Goal: Information Seeking & Learning: Compare options

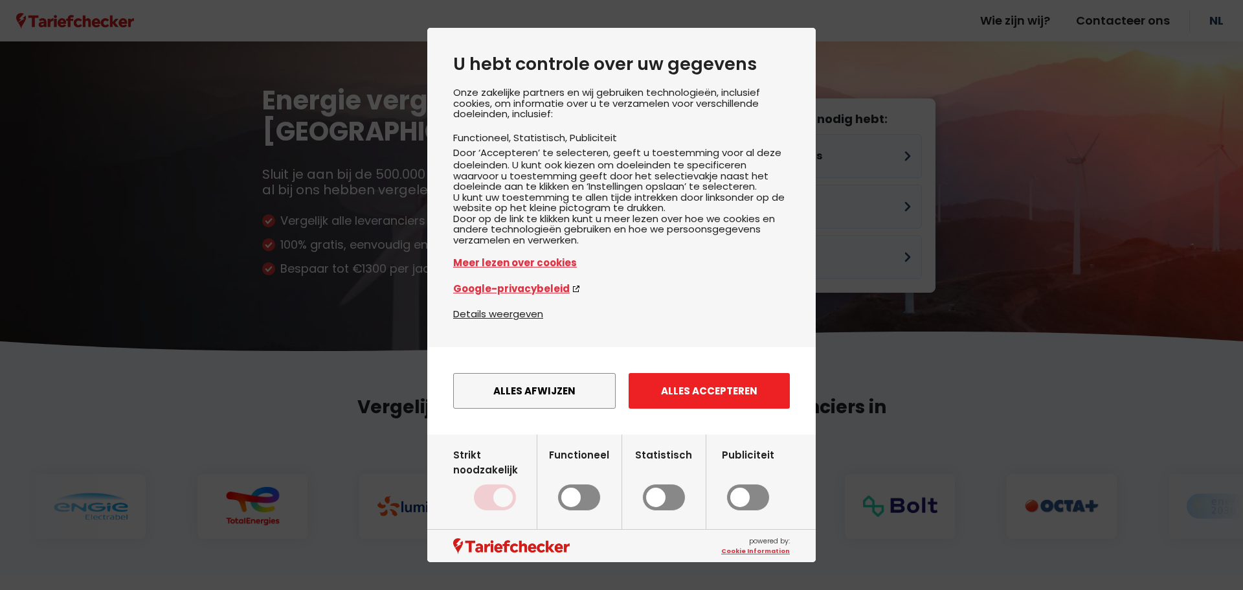
click at [725, 404] on button "Alles accepteren" at bounding box center [708, 391] width 161 height 36
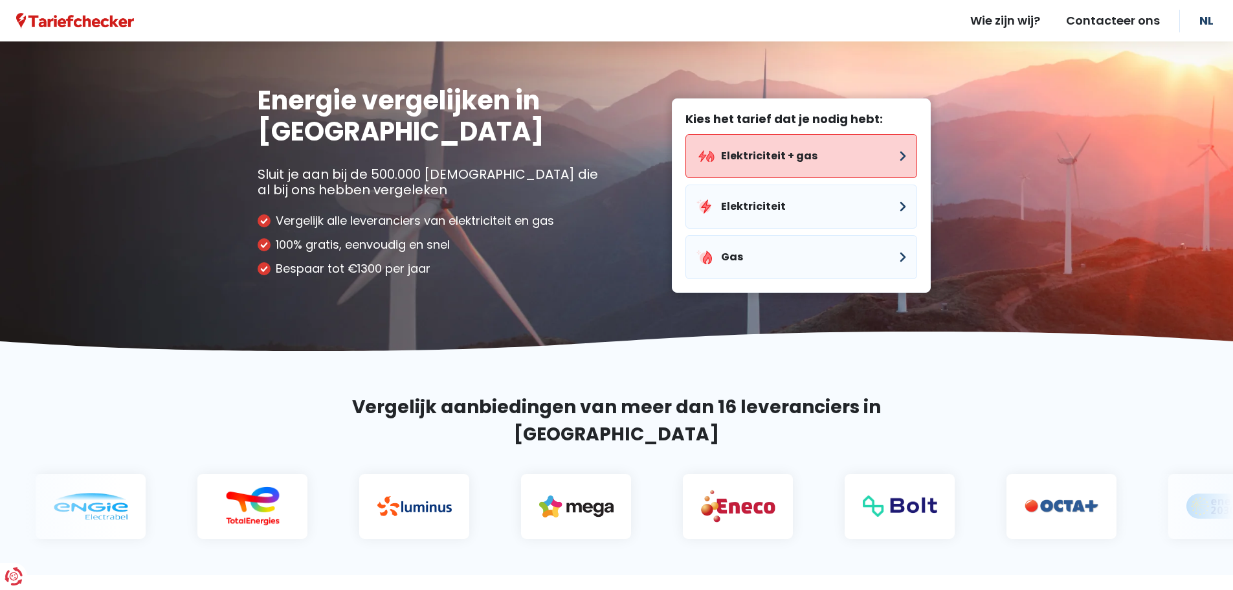
click at [840, 155] on button "Elektriciteit + gas" at bounding box center [801, 156] width 232 height 44
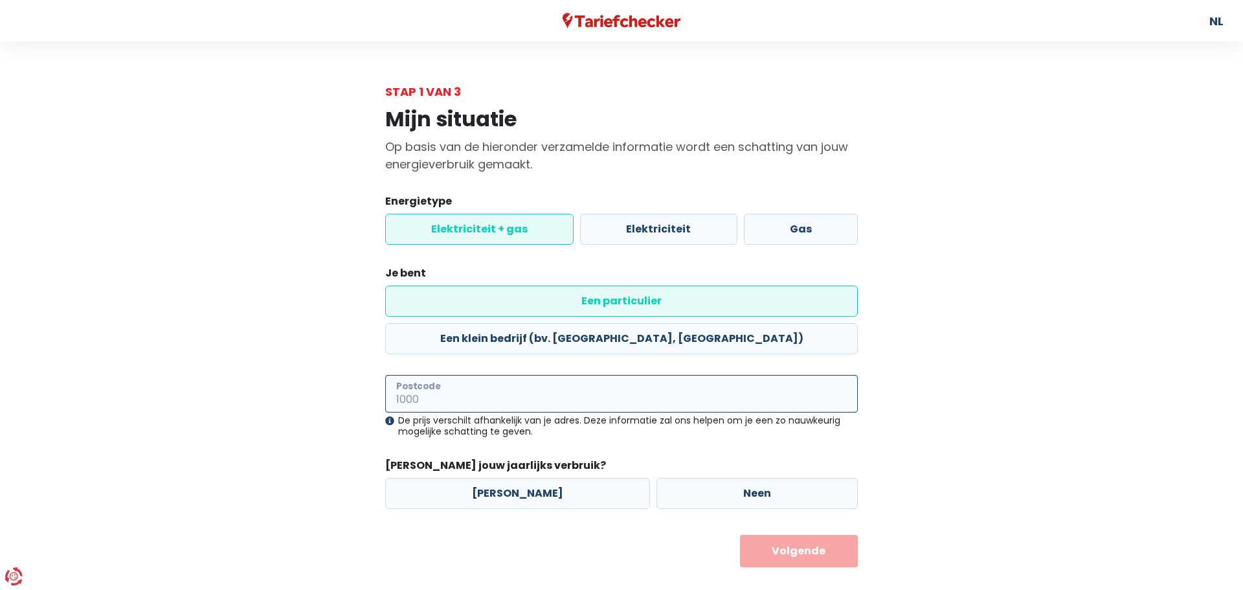
click at [498, 375] on input "Postcode" at bounding box center [621, 394] width 472 height 38
type input "2930"
click at [600, 404] on form "Energietype Elektriciteit + gas Elektriciteit Gas Je bent Een particulier Een k…" at bounding box center [621, 380] width 472 height 373
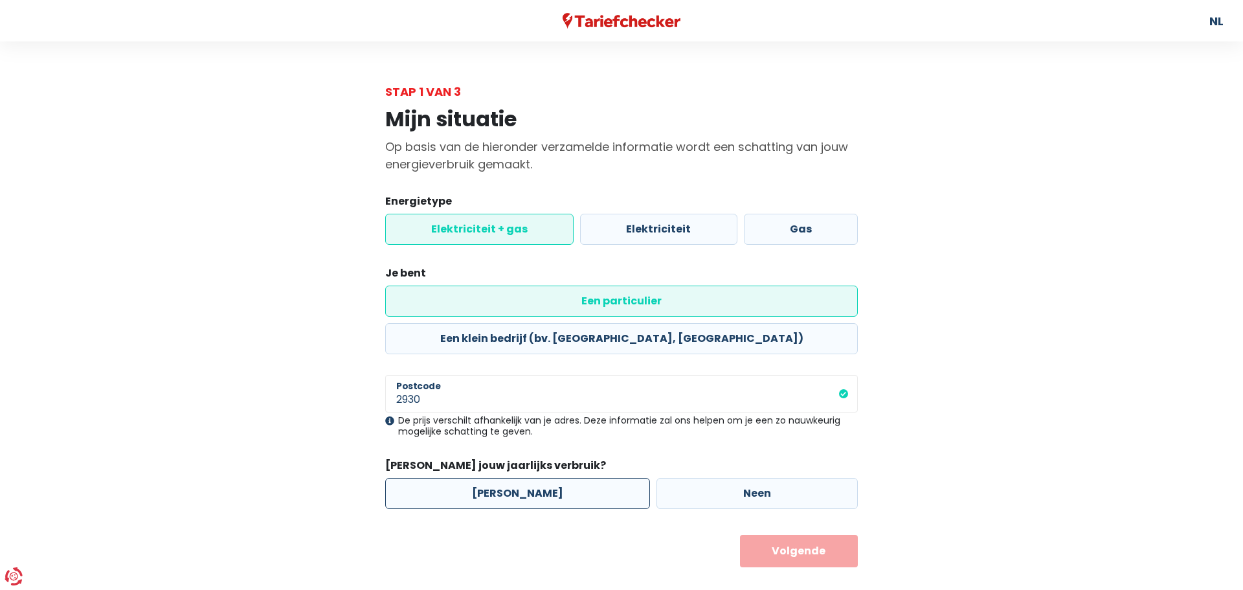
click at [508, 478] on label "[PERSON_NAME]" at bounding box center [517, 493] width 265 height 31
click at [508, 478] on input "[PERSON_NAME]" at bounding box center [517, 493] width 265 height 31
radio input "true"
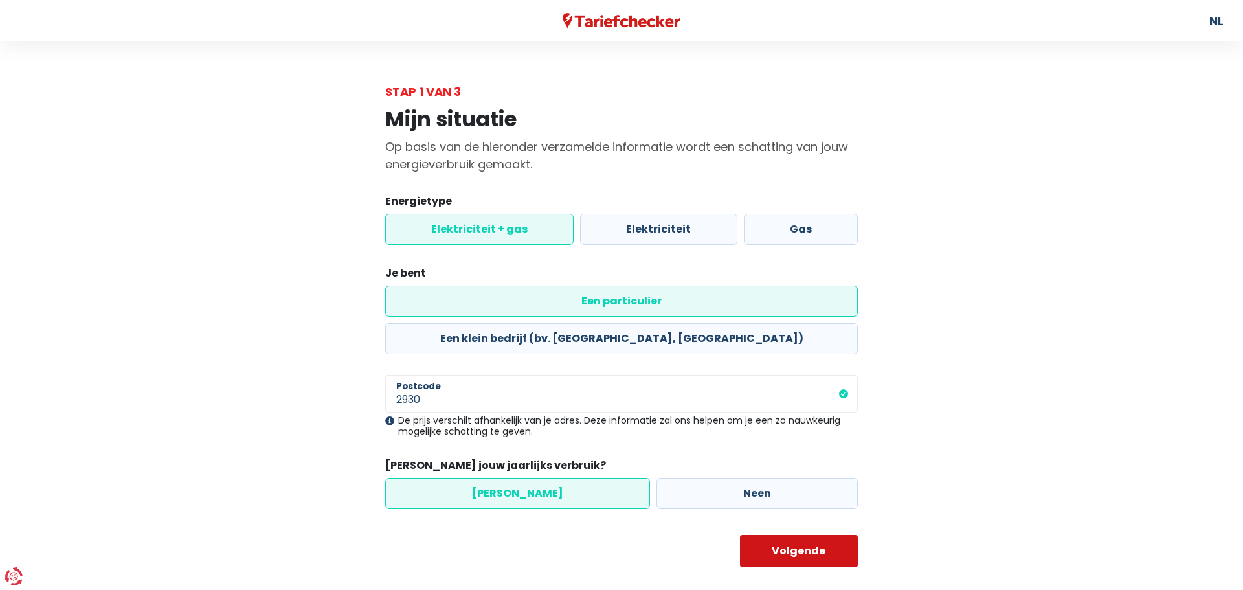
click at [786, 535] on button "Volgende" at bounding box center [799, 551] width 118 height 32
select select
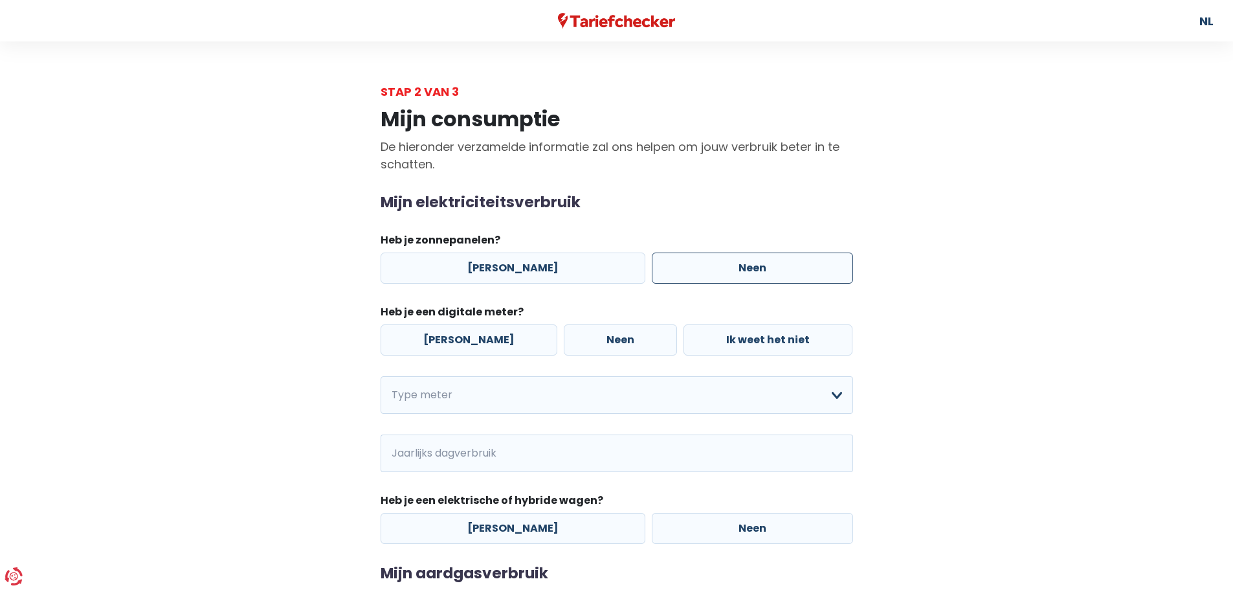
click at [705, 265] on label "Neen" at bounding box center [752, 267] width 201 height 31
click at [705, 265] on input "Neen" at bounding box center [752, 267] width 201 height 31
radio input "true"
click at [454, 346] on label "[PERSON_NAME]" at bounding box center [469, 339] width 177 height 31
click at [454, 346] on input "[PERSON_NAME]" at bounding box center [469, 339] width 177 height 31
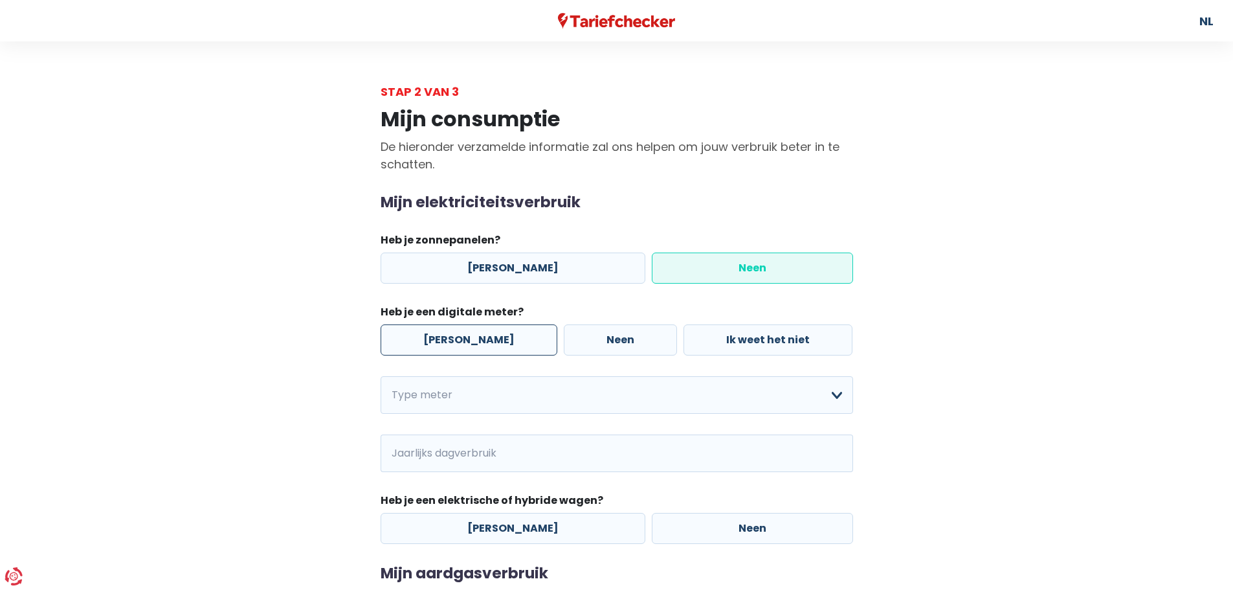
radio input "true"
click at [838, 395] on select "Enkelvoudig Tweevoudig Enkelvoudig + uitsluitend nachttarief Tweevoudig + uitsl…" at bounding box center [617, 395] width 472 height 38
select select "day_single_rate"
click at [381, 376] on select "Enkelvoudig Tweevoudig Enkelvoudig + uitsluitend nachttarief Tweevoudig + uitsl…" at bounding box center [617, 395] width 472 height 38
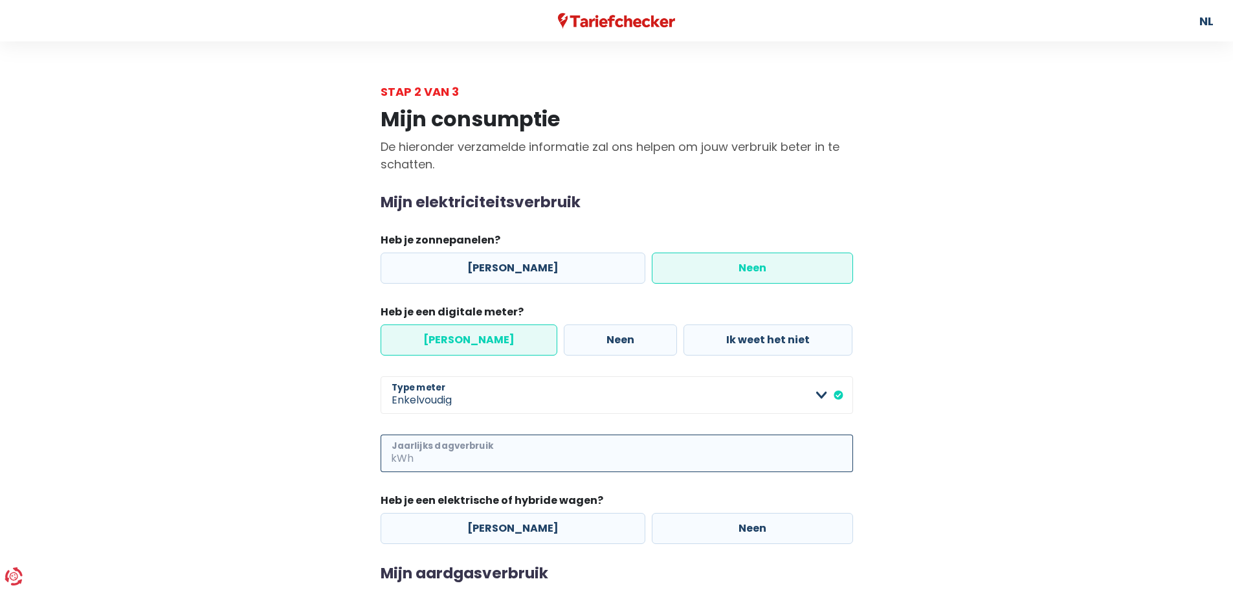
click at [649, 449] on input "Jaarlijks dagverbruik" at bounding box center [634, 453] width 437 height 38
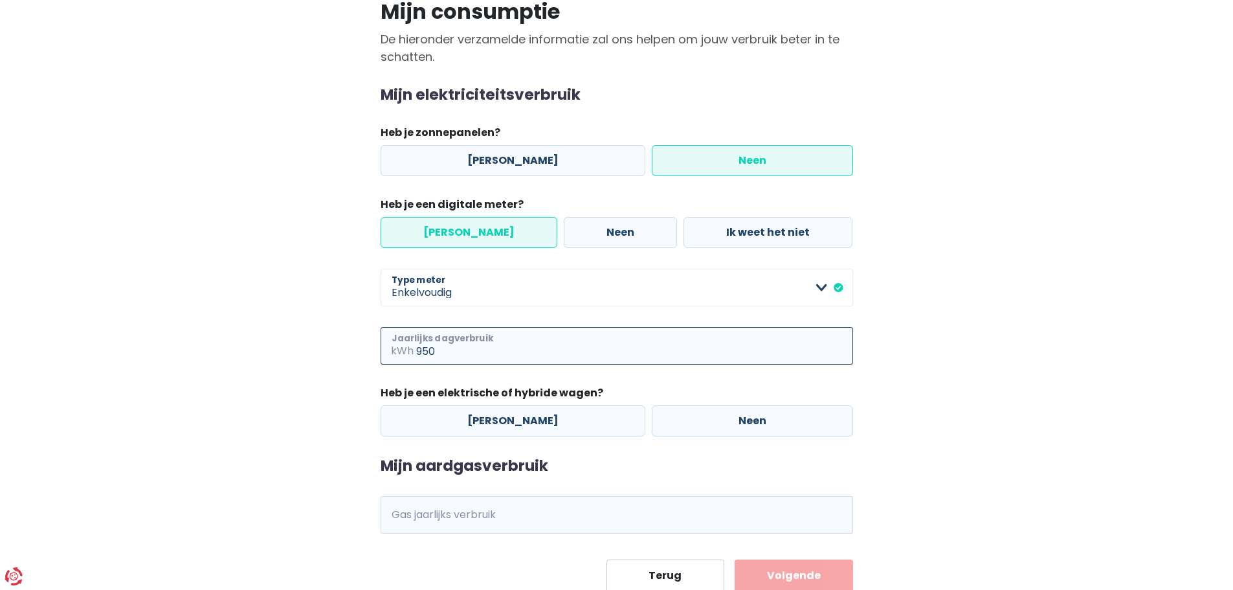
scroll to position [129, 0]
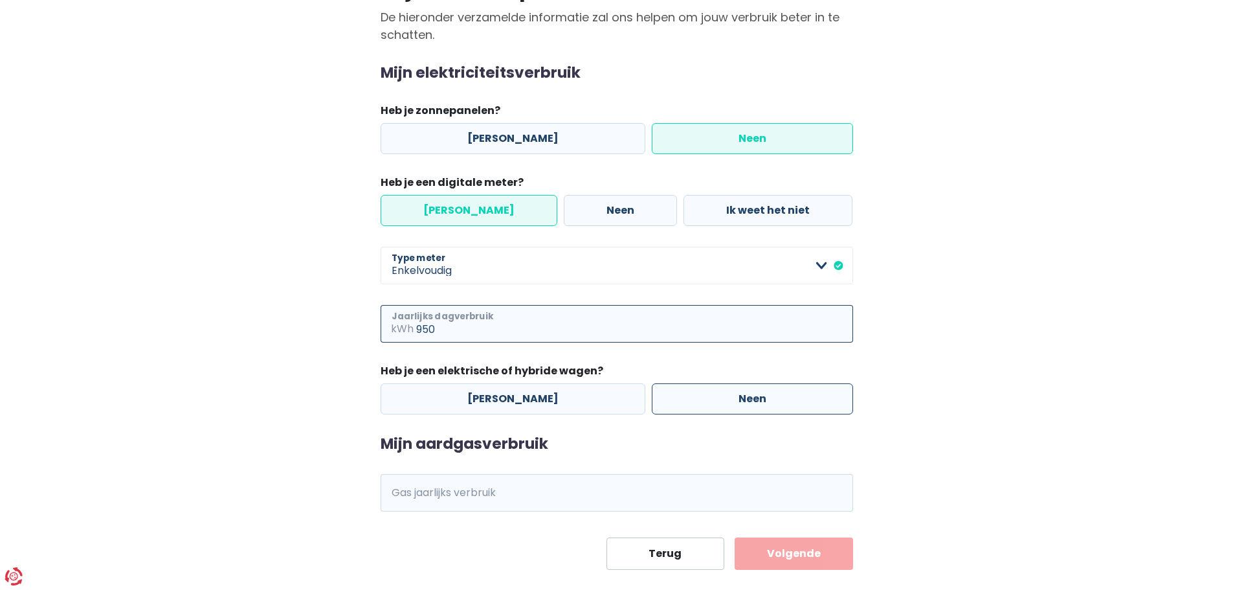
type input "950"
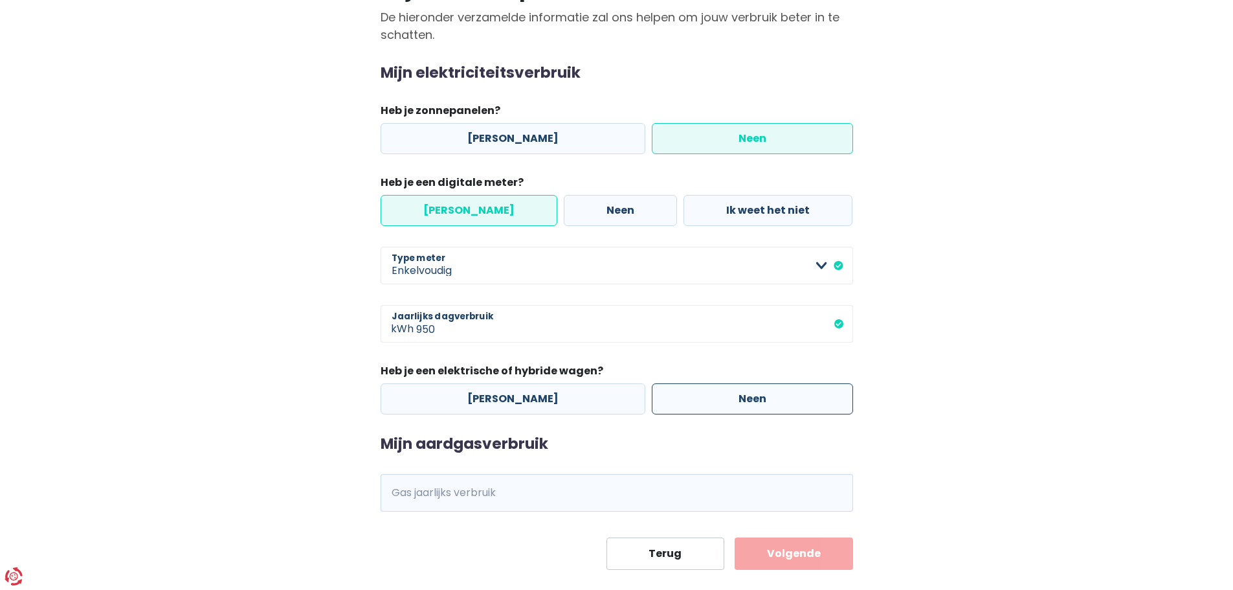
click at [716, 399] on label "Neen" at bounding box center [752, 398] width 201 height 31
click at [716, 399] on input "Neen" at bounding box center [752, 398] width 201 height 31
radio input "true"
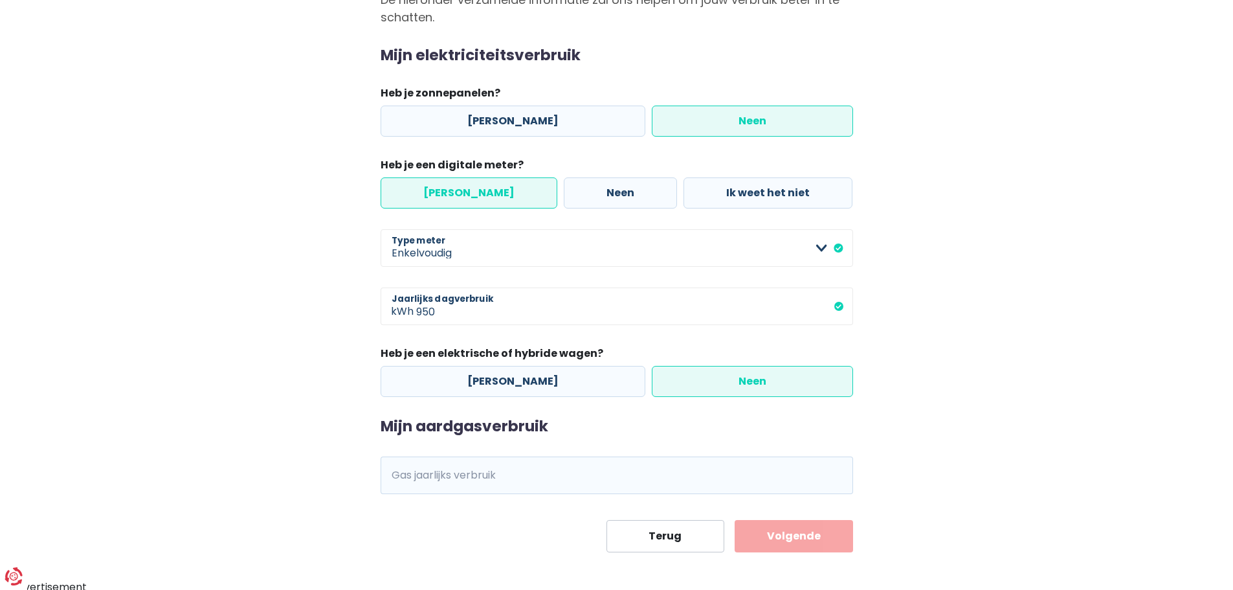
scroll to position [151, 0]
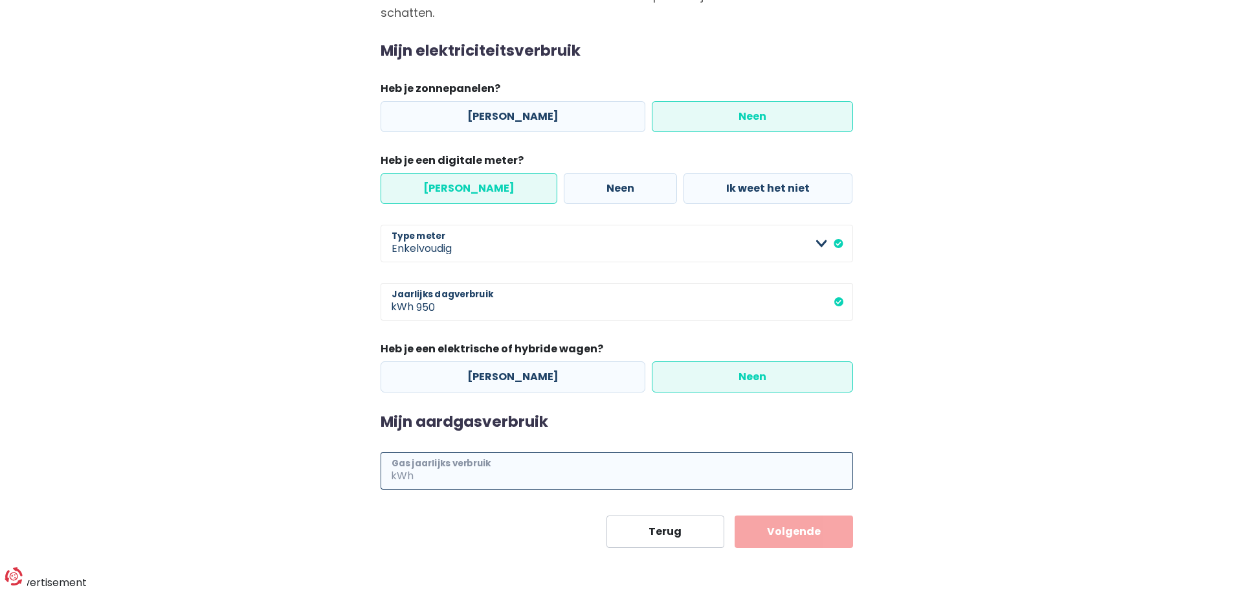
click at [588, 466] on input "Gas jaarlijks verbruik" at bounding box center [634, 471] width 437 height 38
type input "2750"
click at [788, 532] on button "Volgende" at bounding box center [794, 531] width 118 height 32
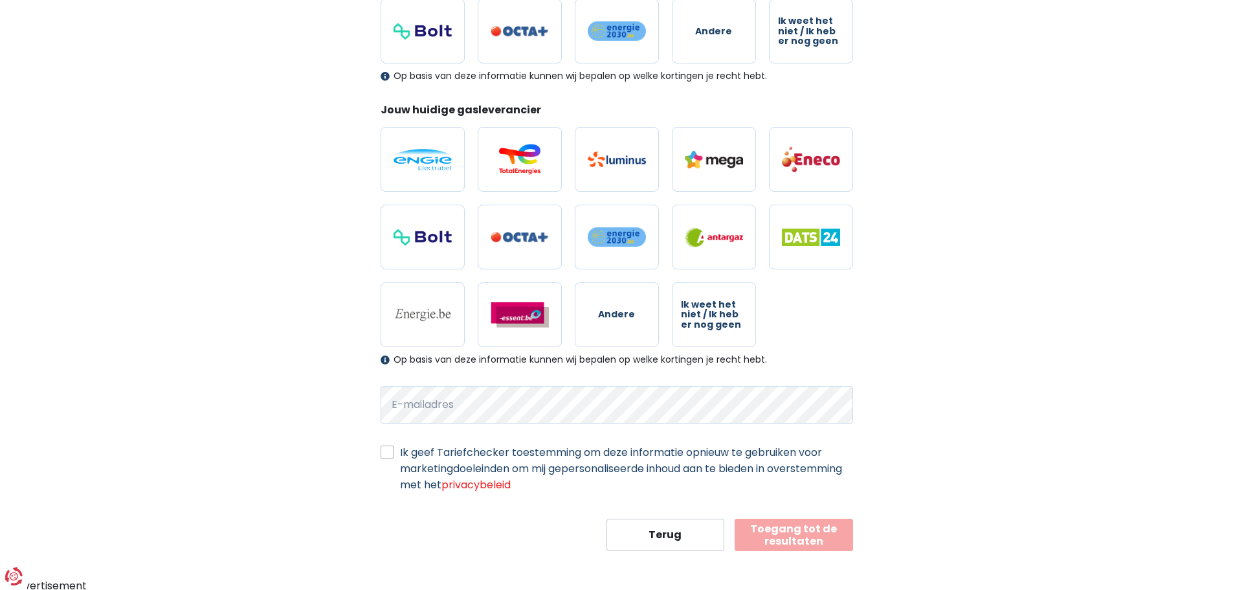
scroll to position [300, 0]
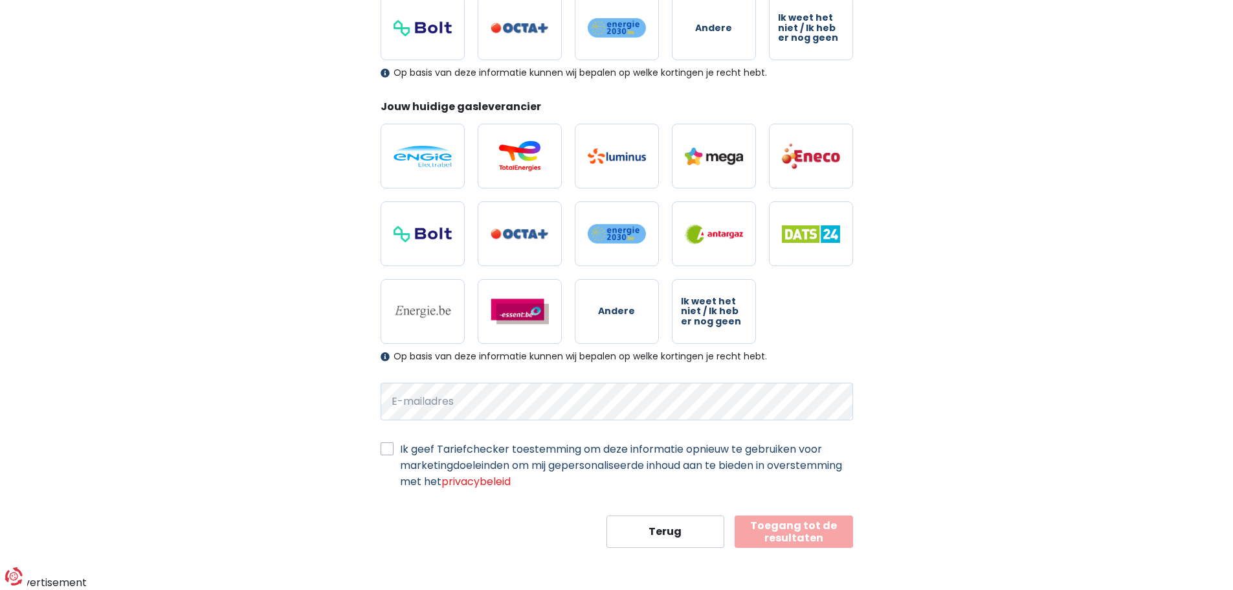
click at [400, 448] on label "Ik geef Tariefchecker toestemming om deze informatie opnieuw te gebruiken voor …" at bounding box center [626, 465] width 453 height 49
click at [389, 448] on input "Ik geef Tariefchecker toestemming om deze informatie opnieuw te gebruiken voor …" at bounding box center [387, 447] width 13 height 13
checkbox input "true"
click at [759, 524] on button "Toegang tot de resultaten" at bounding box center [794, 531] width 118 height 32
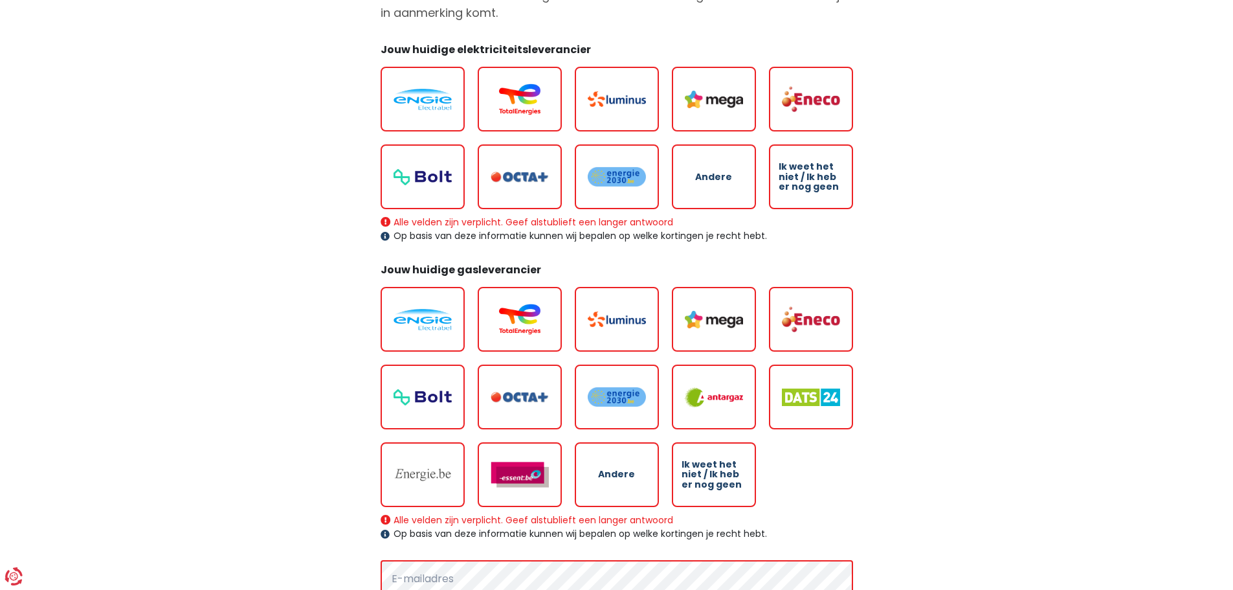
scroll to position [129, 0]
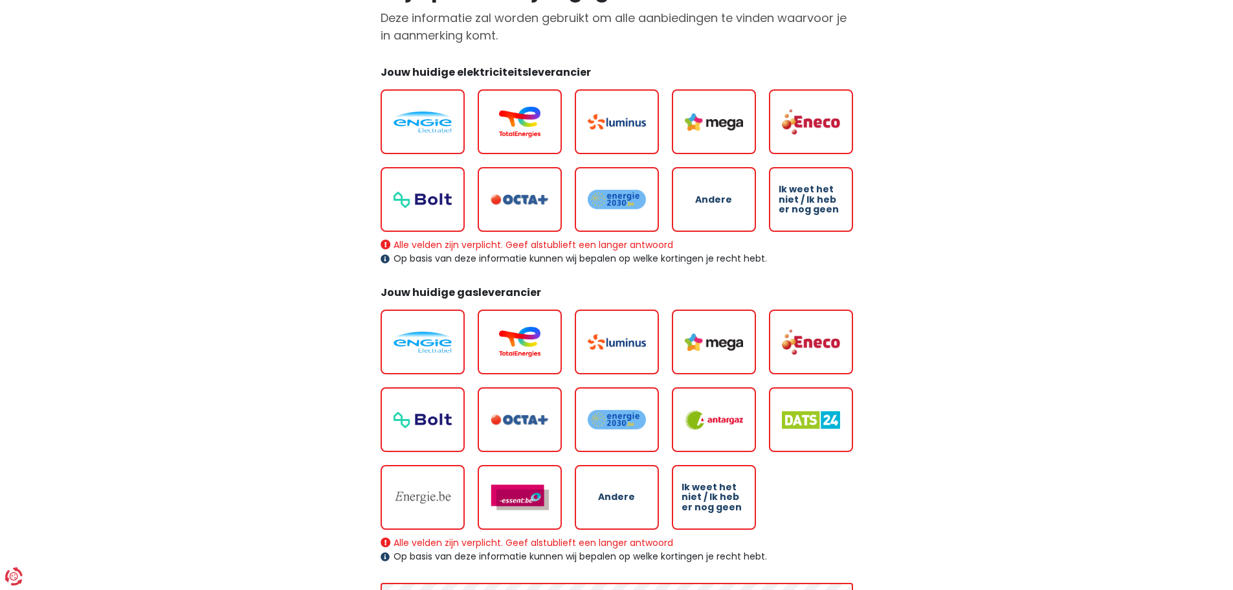
click at [427, 126] on img at bounding box center [422, 121] width 58 height 21
click at [427, 126] on input "radio" at bounding box center [423, 121] width 84 height 65
radio input "true"
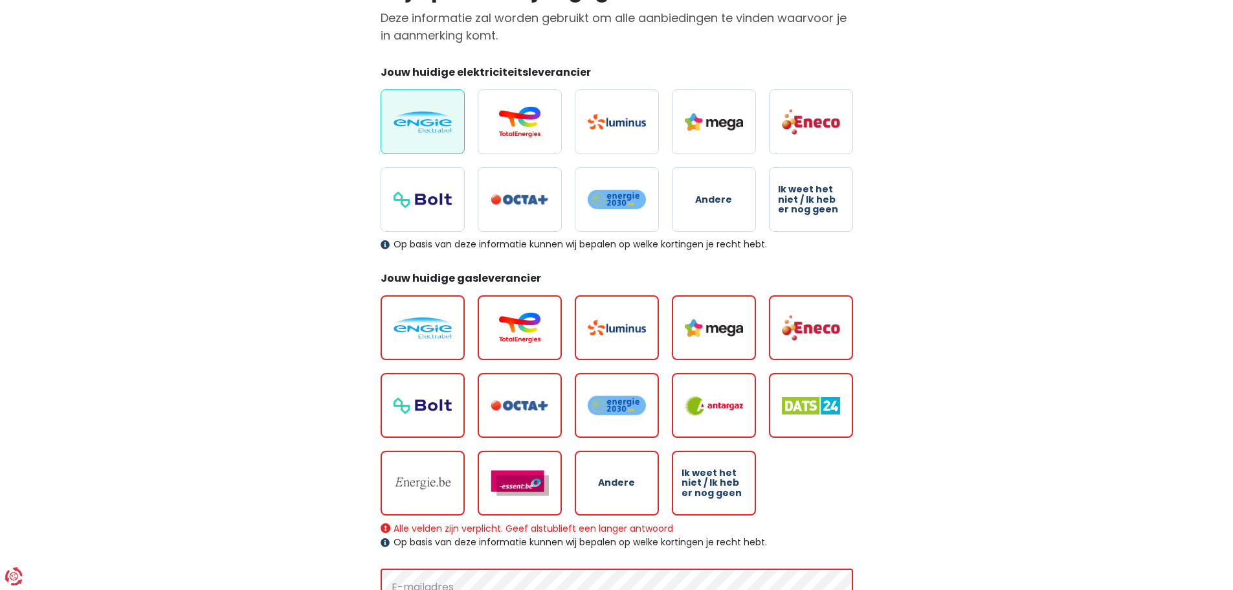
click at [427, 331] on img at bounding box center [422, 327] width 58 height 21
click at [427, 331] on input "radio" at bounding box center [423, 327] width 84 height 65
radio input "true"
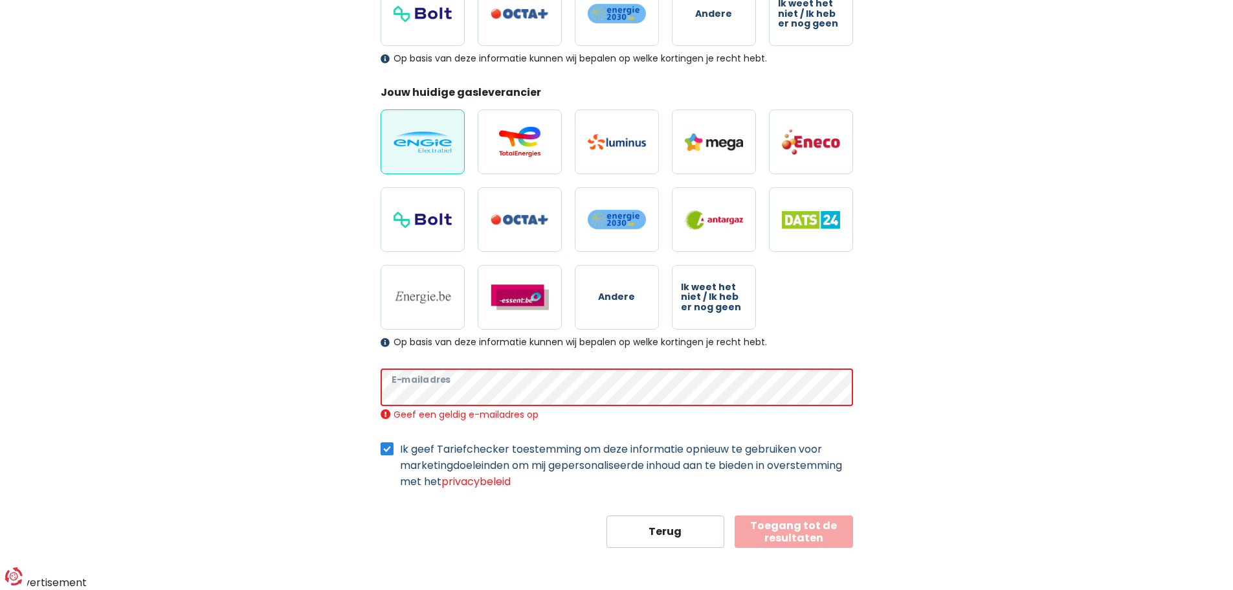
scroll to position [300, 0]
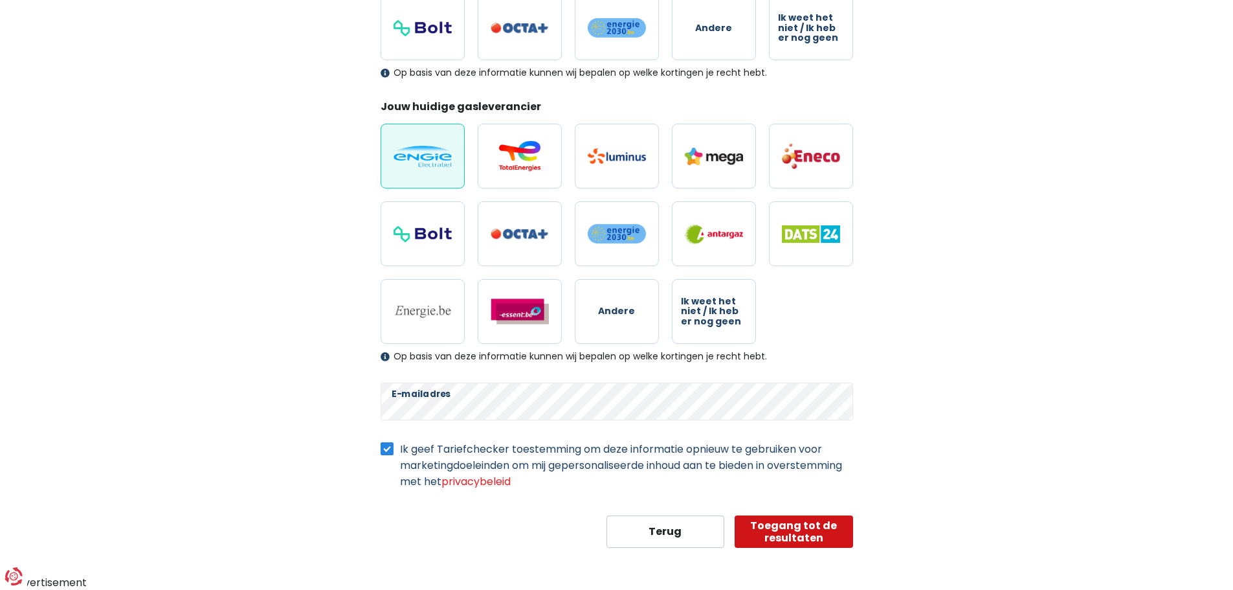
click at [799, 533] on button "Toegang tot de resultaten" at bounding box center [794, 531] width 118 height 32
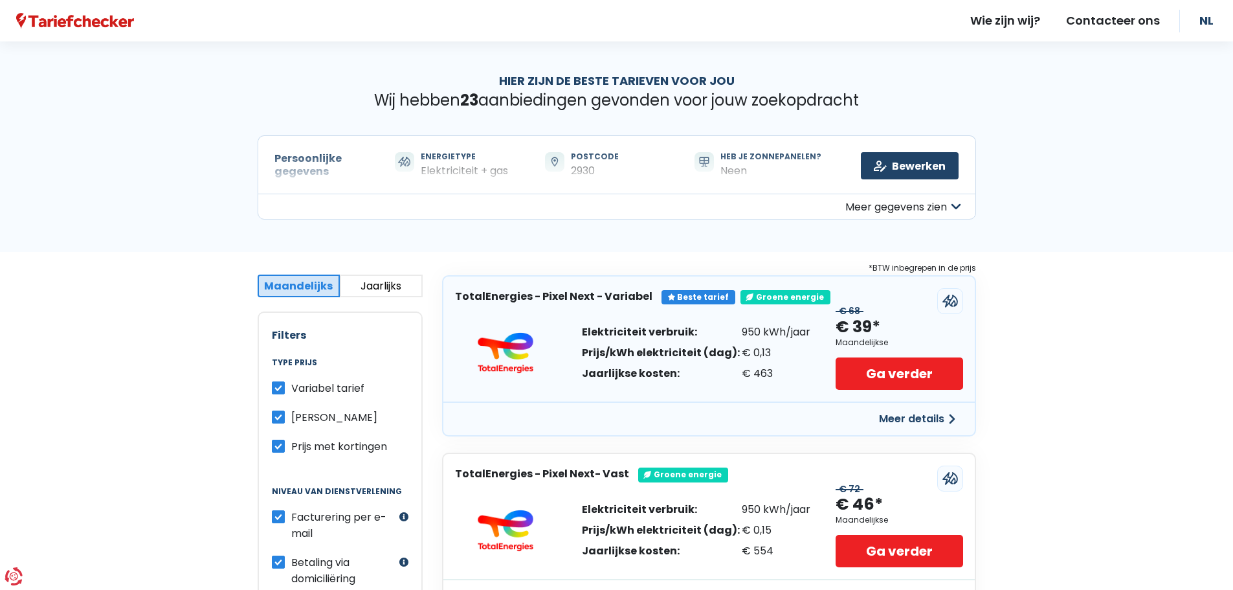
click at [291, 388] on label "Variabel tarief" at bounding box center [327, 388] width 73 height 16
click at [282, 388] on input "Variabel tarief" at bounding box center [278, 386] width 13 height 13
checkbox input "false"
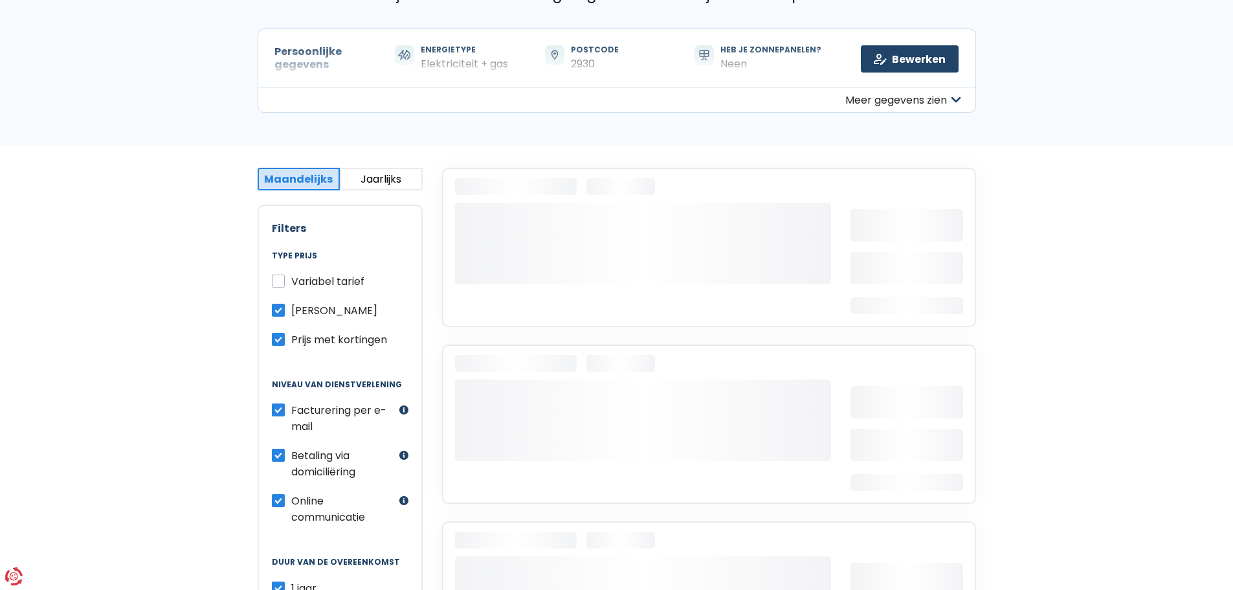
scroll to position [129, 0]
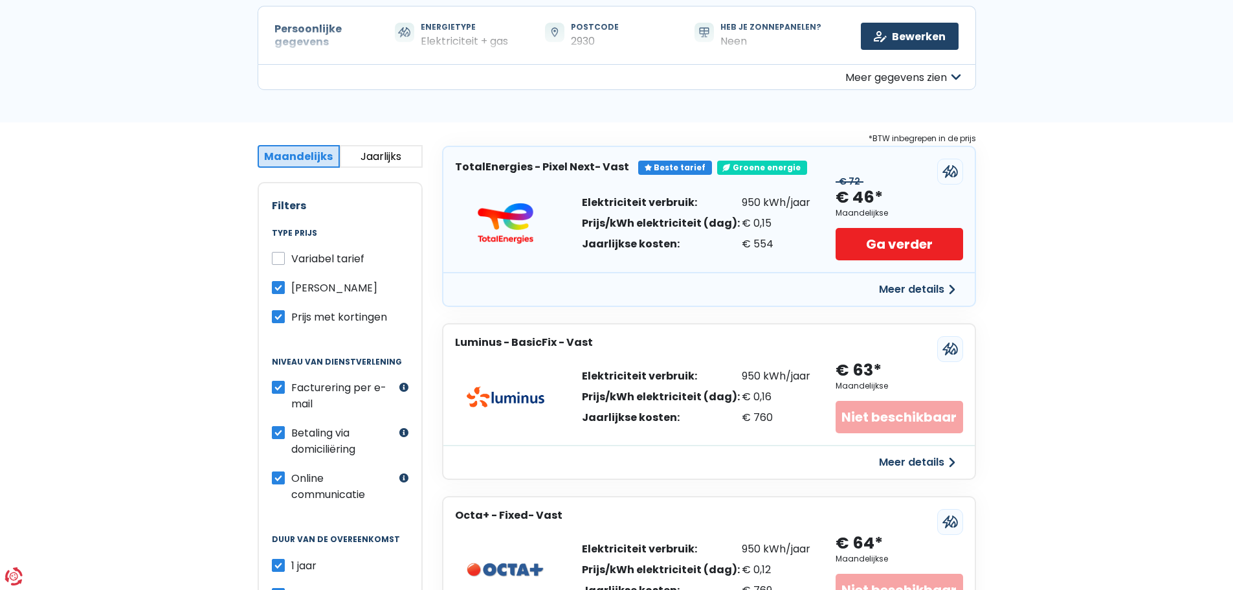
click at [291, 431] on label "Betaling via domiciliëring" at bounding box center [343, 441] width 105 height 32
click at [276, 431] on input "Betaling via domiciliëring" at bounding box center [278, 431] width 13 height 13
checkbox input "false"
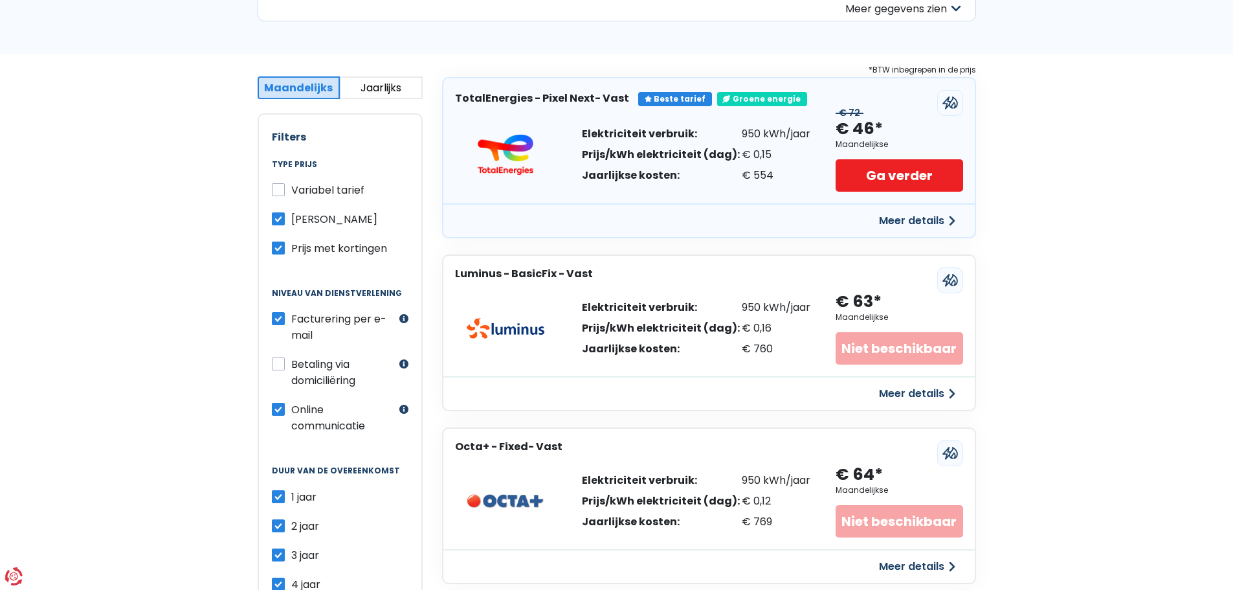
scroll to position [259, 0]
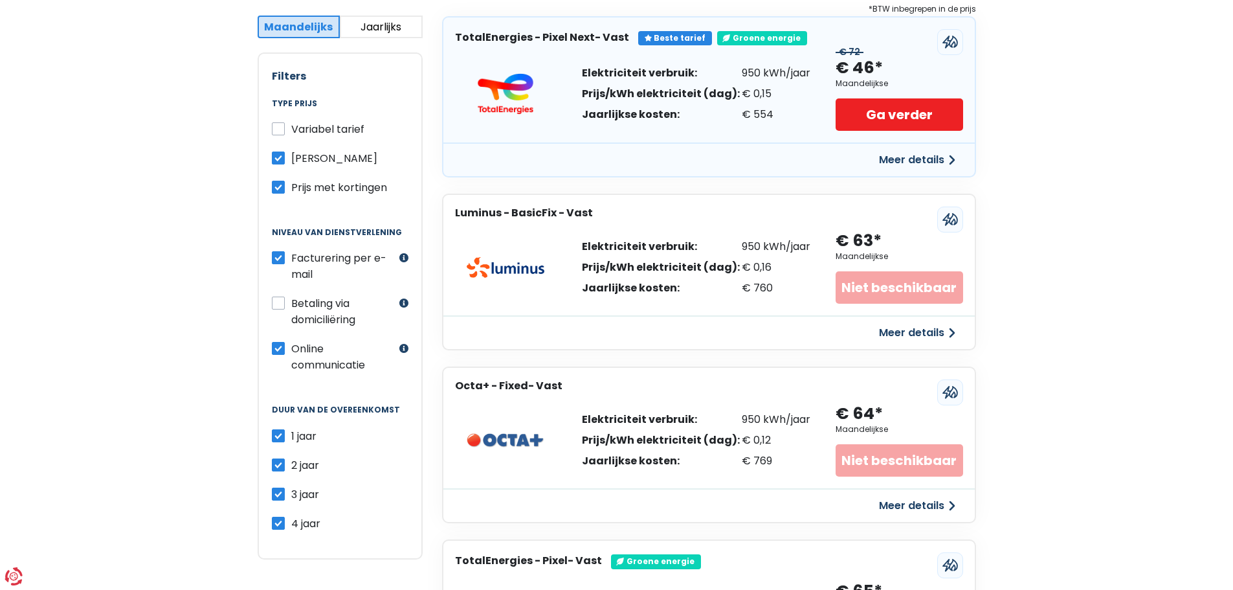
click at [291, 436] on label "1 jaar" at bounding box center [303, 436] width 25 height 16
click at [276, 436] on input "1 jaar" at bounding box center [278, 434] width 13 height 13
checkbox input "false"
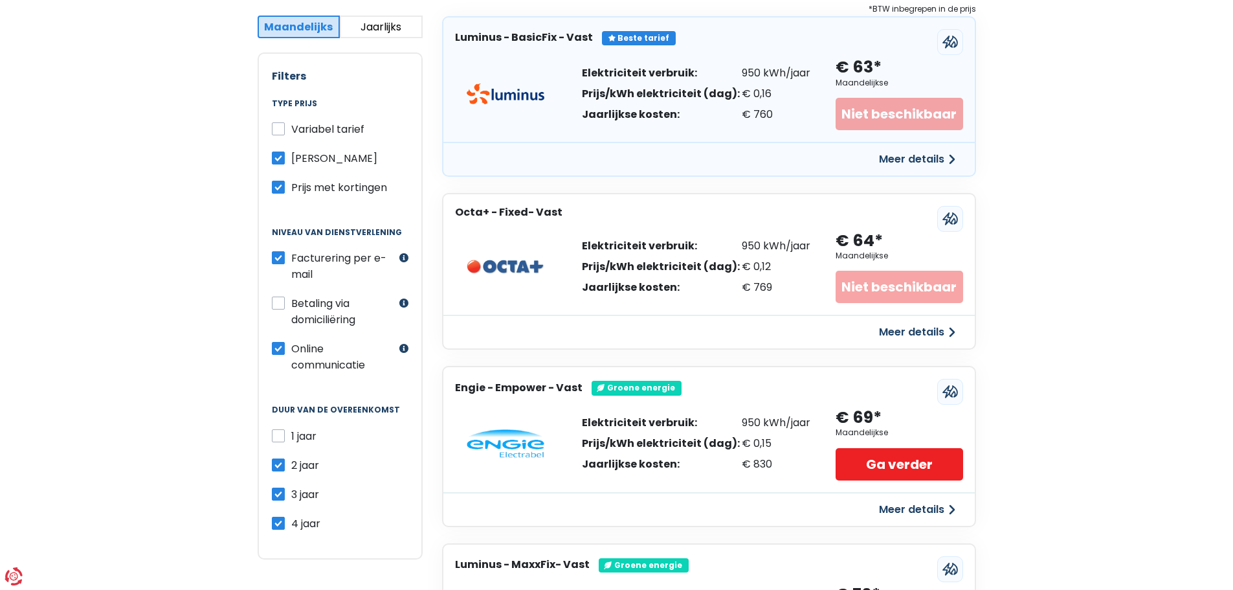
click at [291, 466] on label "2 jaar" at bounding box center [305, 465] width 28 height 16
click at [279, 466] on input "2 jaar" at bounding box center [278, 463] width 13 height 13
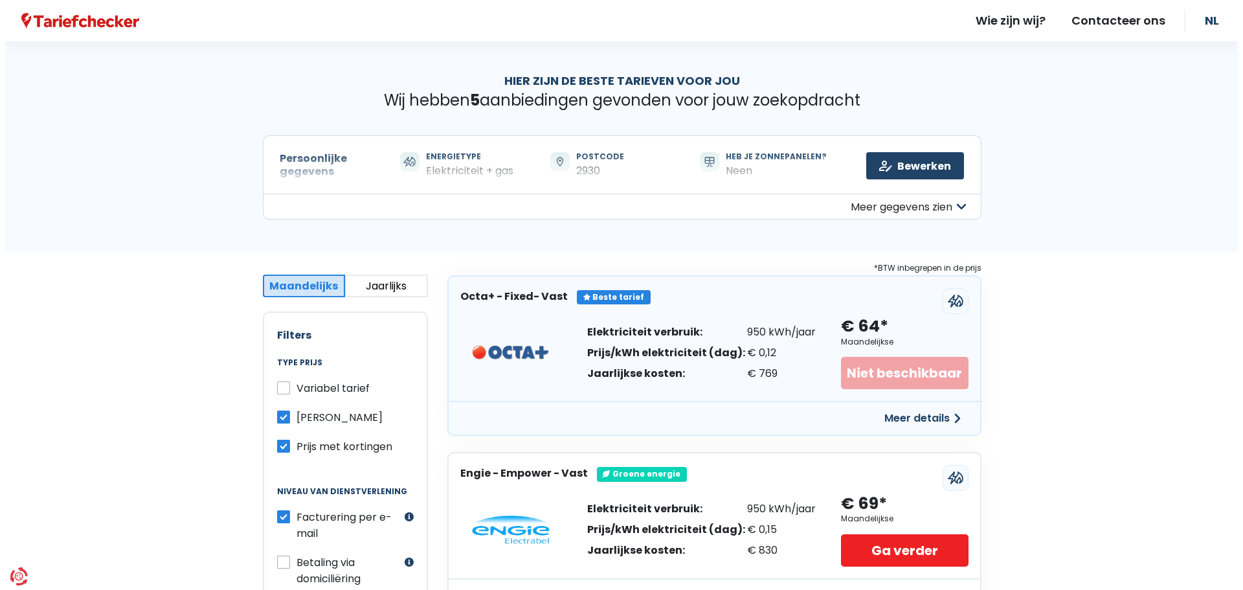
scroll to position [65, 0]
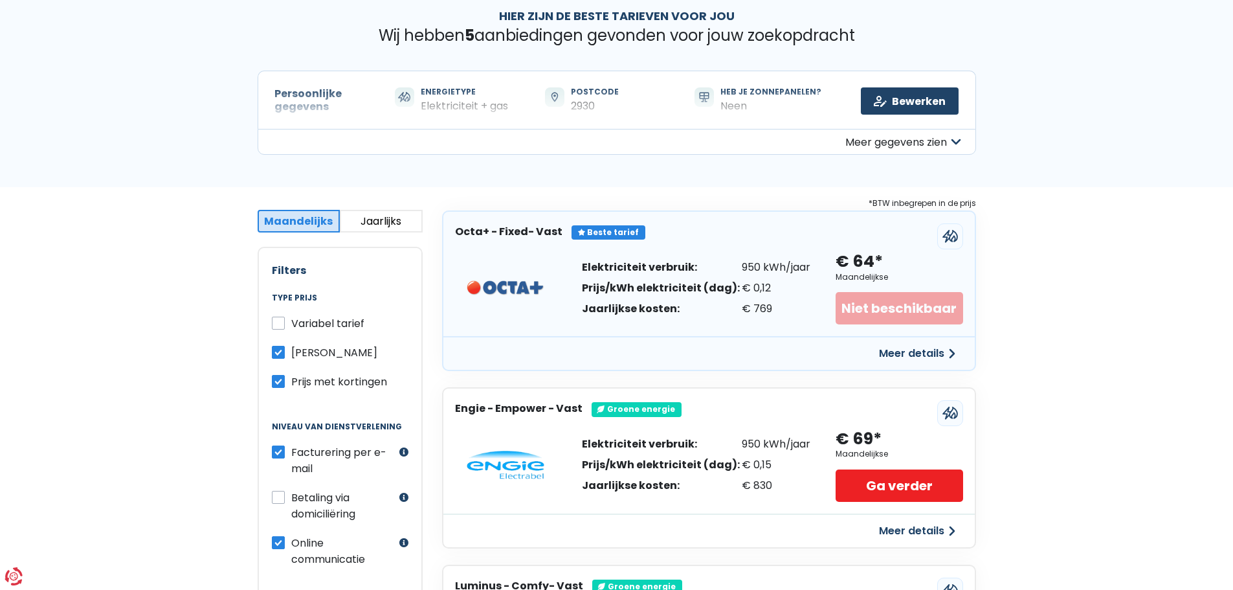
click at [900, 536] on button "Meer details" at bounding box center [917, 530] width 92 height 23
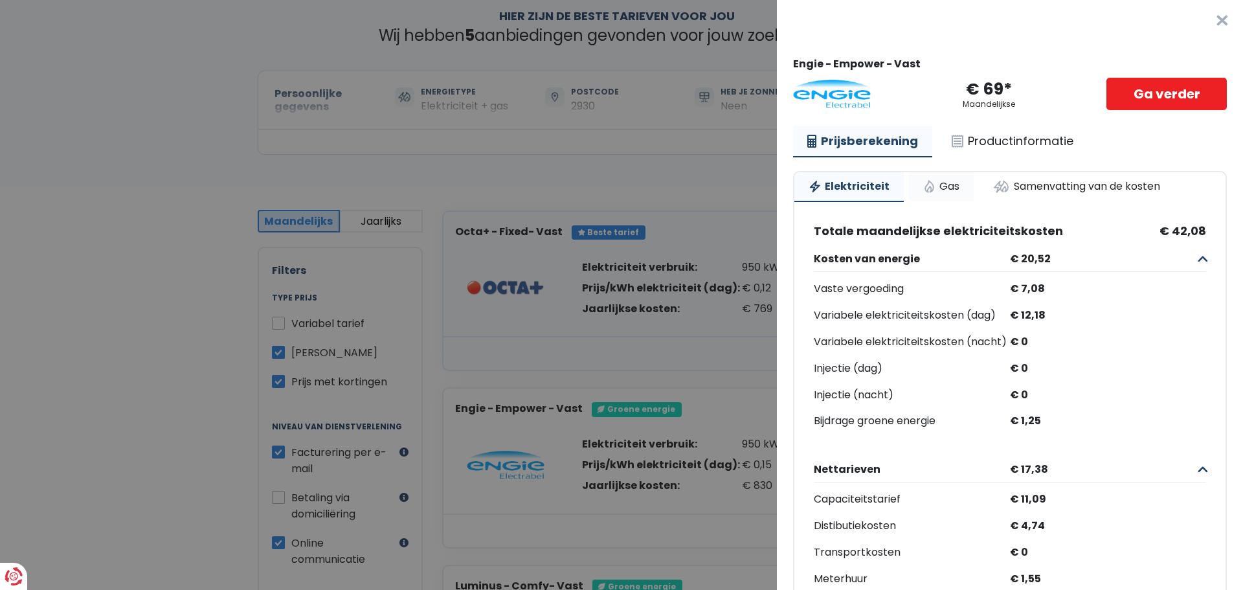
click at [935, 190] on link "Gas" at bounding box center [941, 186] width 65 height 28
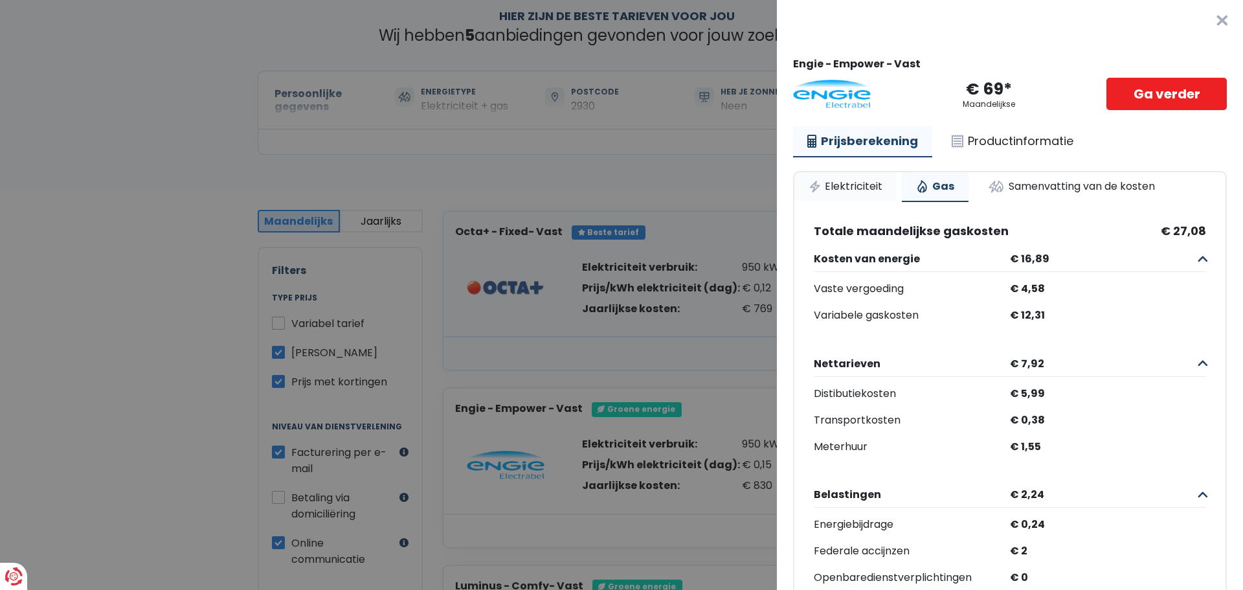
click at [863, 184] on link "Elektriciteit" at bounding box center [845, 186] width 102 height 28
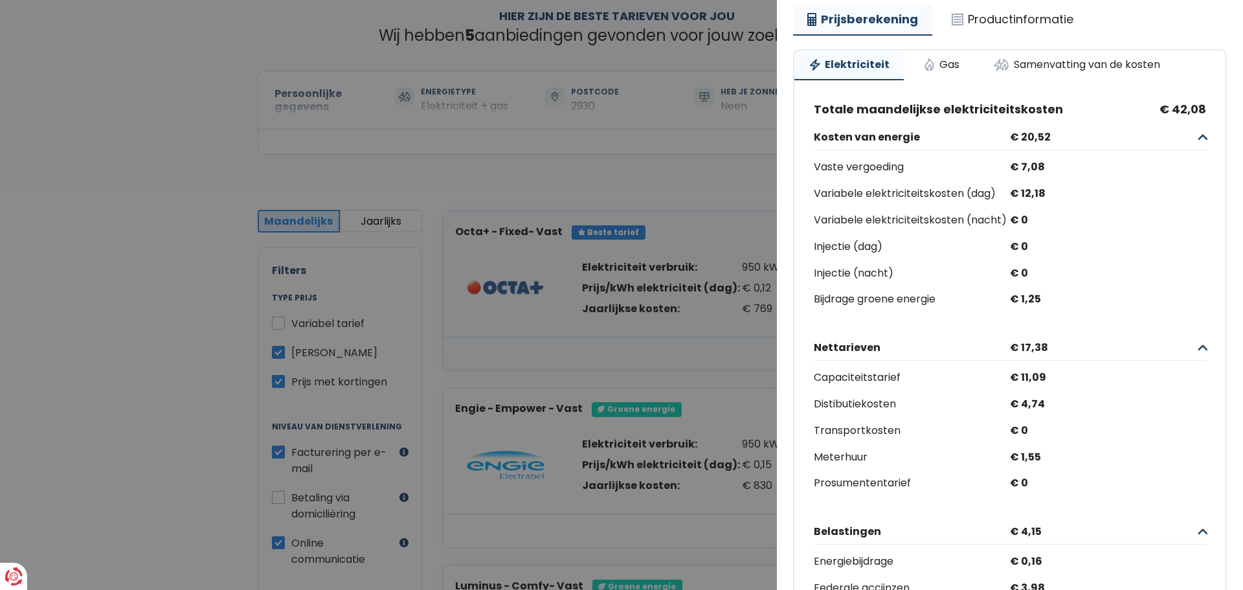
scroll to position [80, 0]
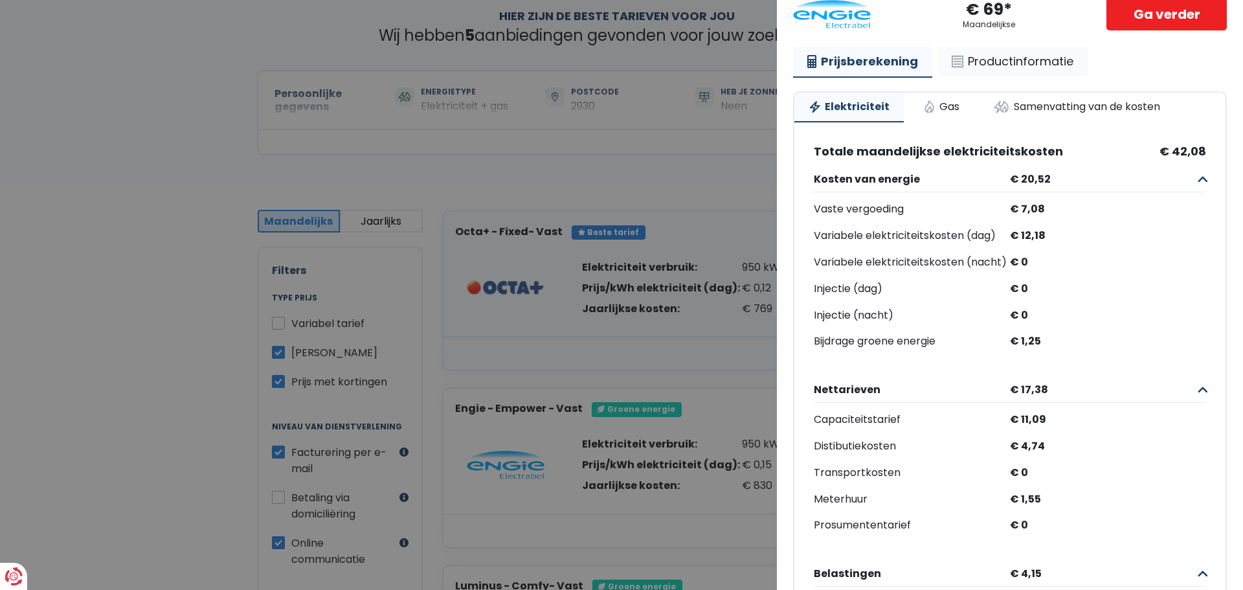
click at [995, 66] on link "Productinformatie" at bounding box center [1012, 62] width 150 height 30
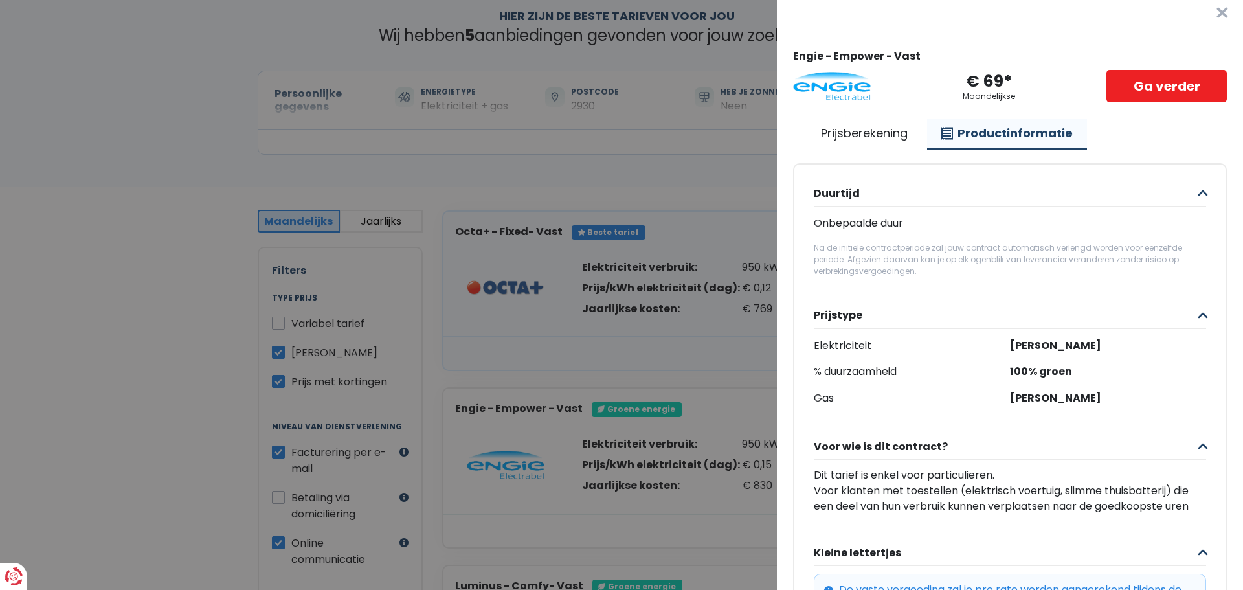
scroll to position [0, 0]
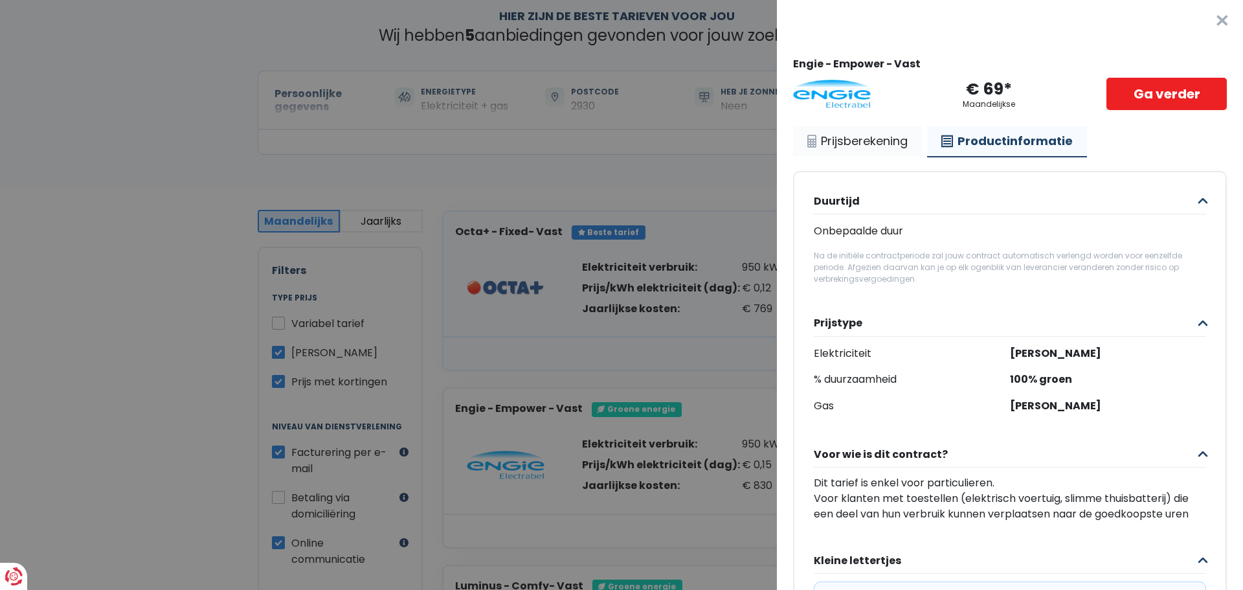
click at [877, 145] on link "Prijsberekening" at bounding box center [857, 141] width 129 height 30
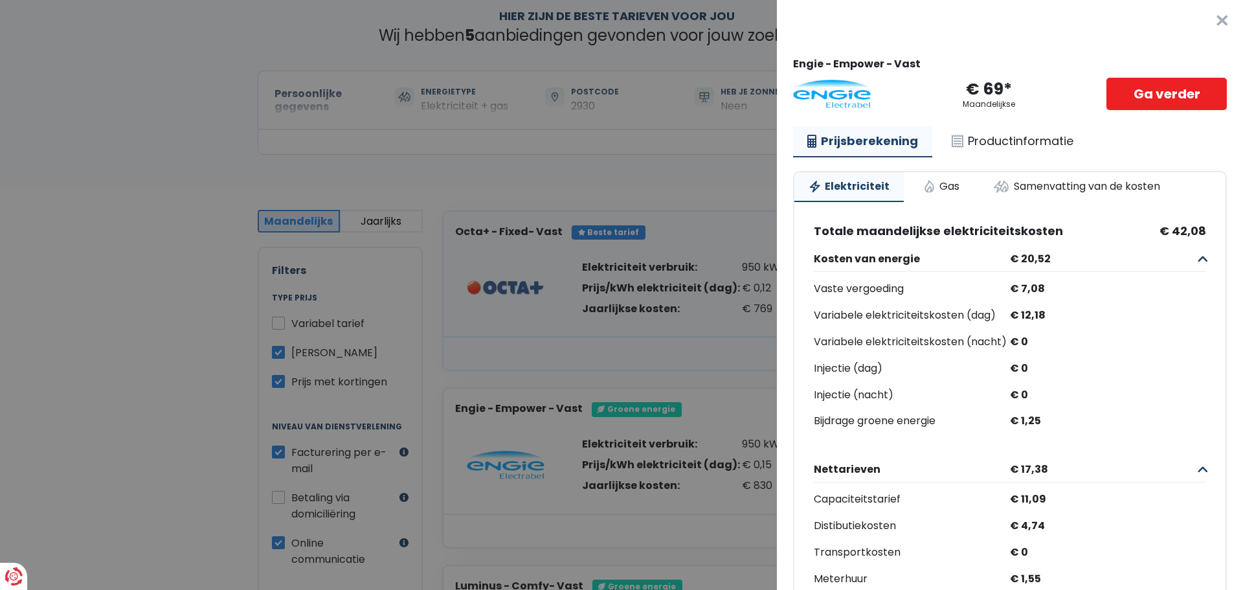
click at [1201, 19] on button "×" at bounding box center [1221, 20] width 41 height 41
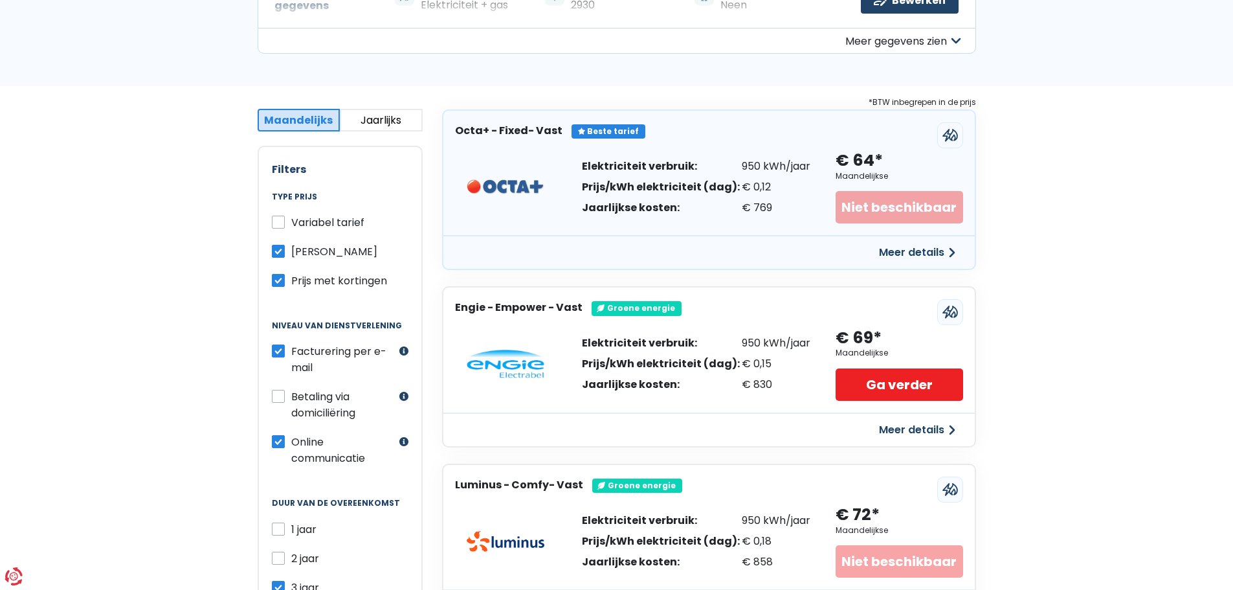
scroll to position [194, 0]
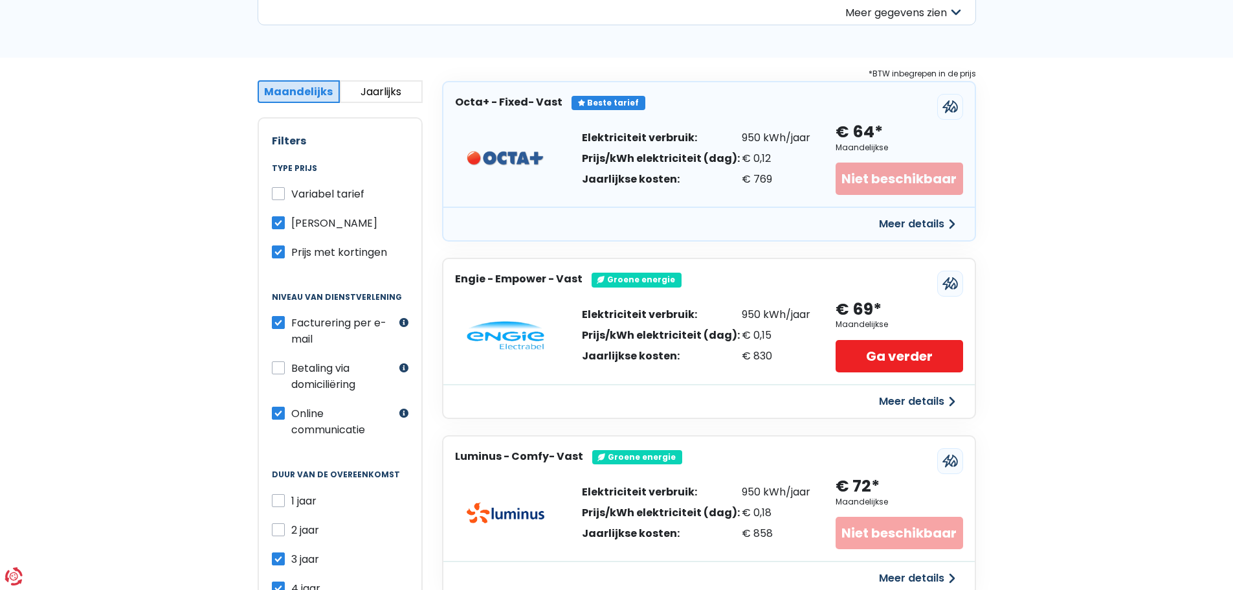
click at [291, 527] on label "2 jaar" at bounding box center [305, 530] width 28 height 16
click at [280, 527] on input "2 jaar" at bounding box center [278, 528] width 13 height 13
checkbox input "true"
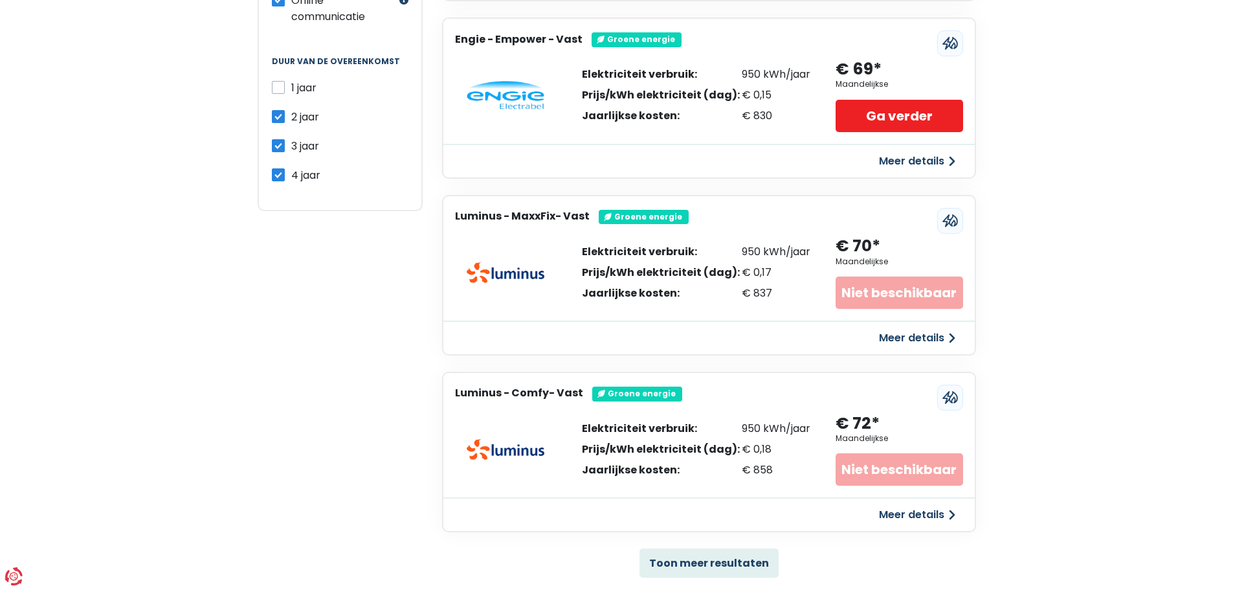
scroll to position [647, 0]
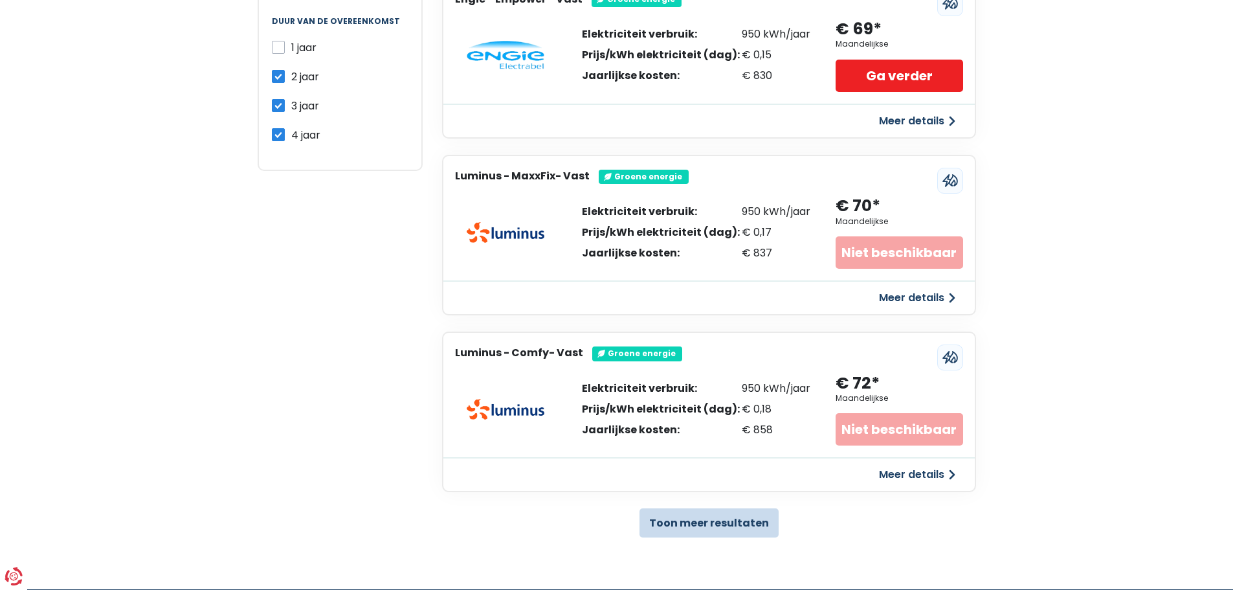
click at [731, 526] on button "Toon meer resultaten" at bounding box center [708, 522] width 139 height 29
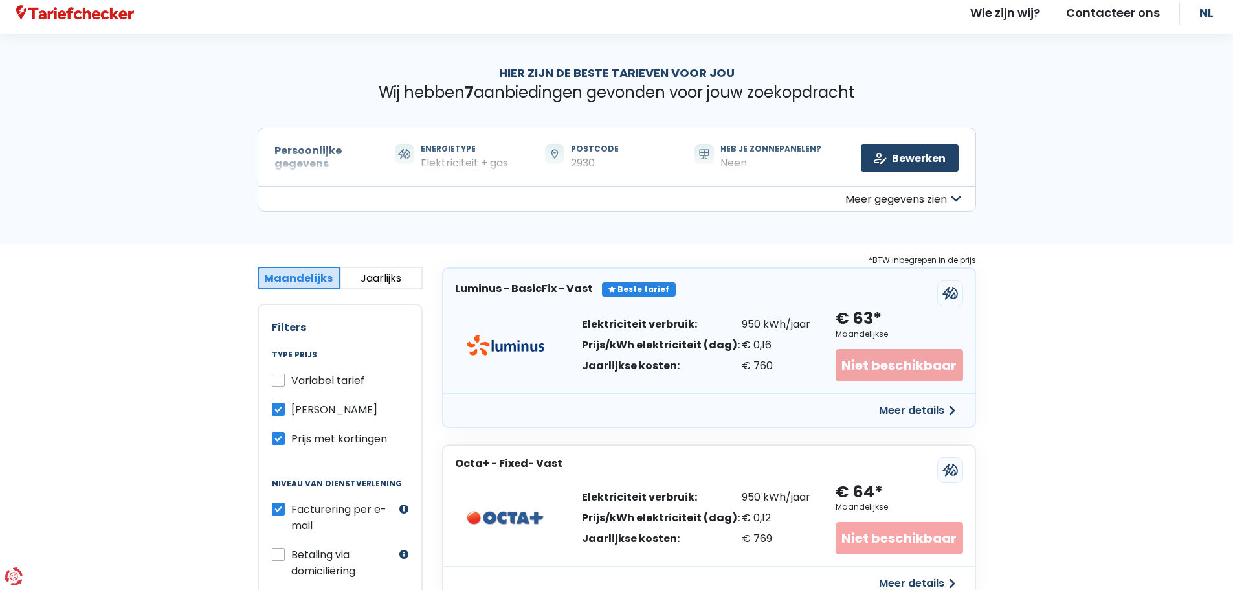
scroll to position [0, 0]
